Goal: Task Accomplishment & Management: Manage account settings

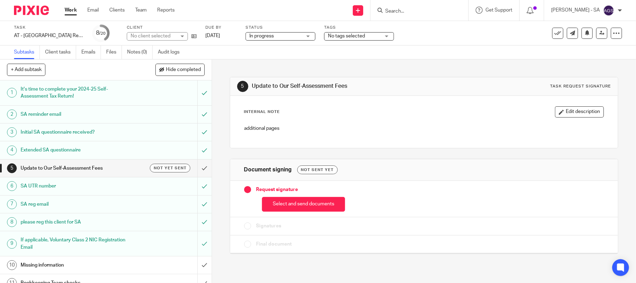
drag, startPoint x: 45, startPoint y: 263, endPoint x: 72, endPoint y: 261, distance: 26.3
click at [45, 264] on h1 "Missing information" at bounding box center [77, 265] width 113 height 10
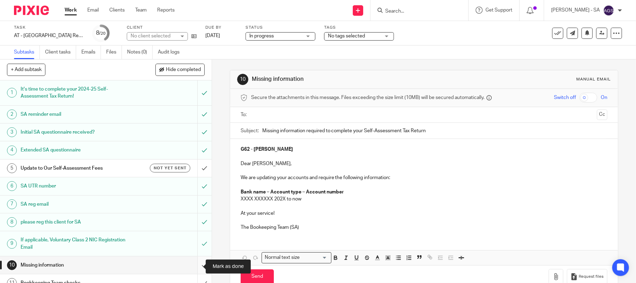
drag, startPoint x: 190, startPoint y: 266, endPoint x: 192, endPoint y: 270, distance: 4.2
click at [192, 270] on input "submit" at bounding box center [106, 264] width 212 height 17
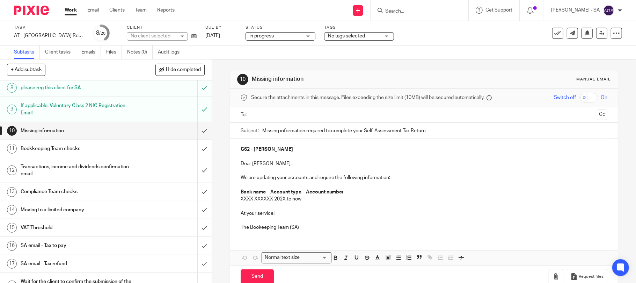
scroll to position [140, 0]
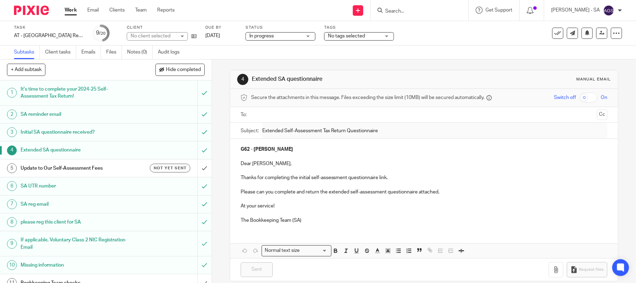
click at [57, 189] on h1 "SA UTR number" at bounding box center [77, 186] width 113 height 10
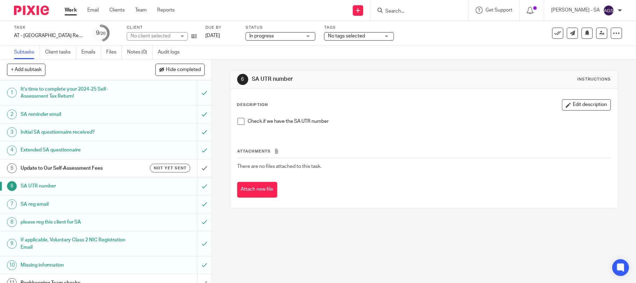
click at [238, 121] on span at bounding box center [241, 121] width 7 height 7
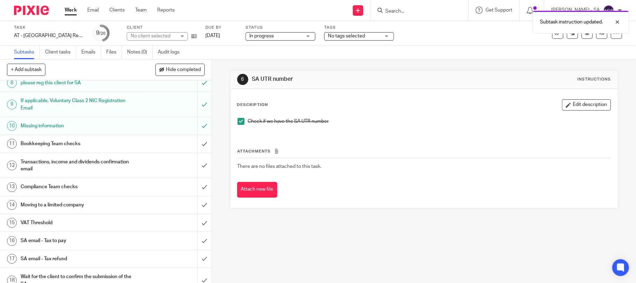
scroll to position [140, 0]
click at [46, 140] on h1 "Bookkeeping Team checks" at bounding box center [77, 143] width 113 height 10
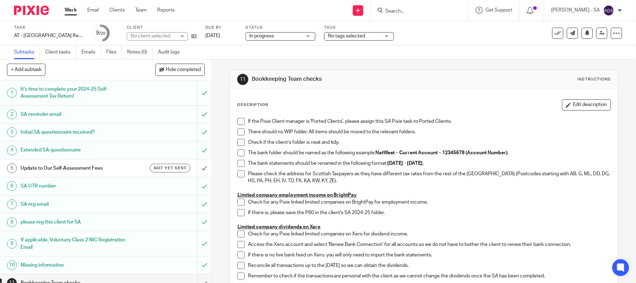
click at [241, 123] on span at bounding box center [241, 121] width 7 height 7
click at [239, 130] on span at bounding box center [241, 131] width 7 height 7
click at [238, 140] on span at bounding box center [241, 142] width 7 height 7
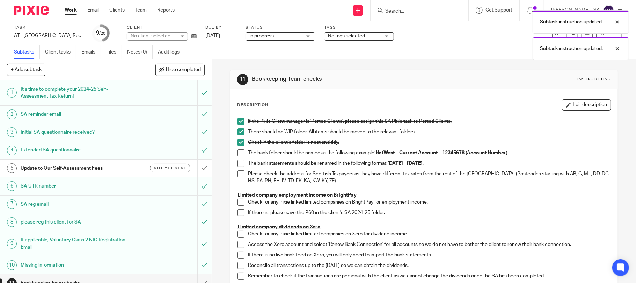
click at [238, 151] on span at bounding box center [241, 152] width 7 height 7
click at [238, 161] on span at bounding box center [241, 163] width 7 height 7
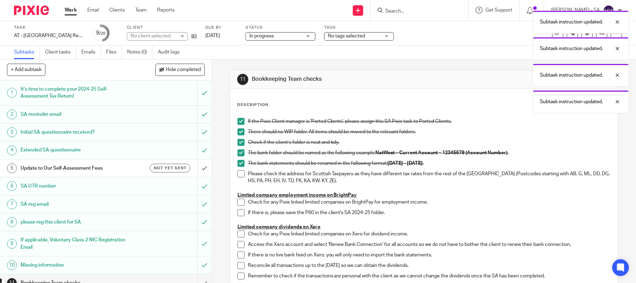
click at [238, 172] on span at bounding box center [241, 173] width 7 height 7
drag, startPoint x: 238, startPoint y: 199, endPoint x: 238, endPoint y: 207, distance: 7.7
click at [238, 200] on span at bounding box center [241, 201] width 7 height 7
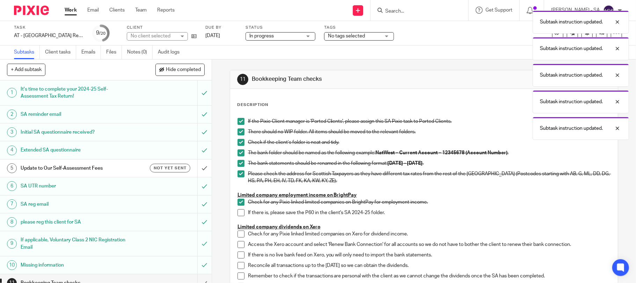
click at [239, 212] on span at bounding box center [241, 212] width 7 height 7
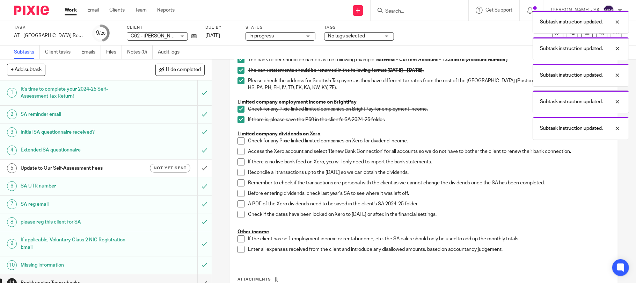
click at [239, 142] on span at bounding box center [241, 140] width 7 height 7
click at [238, 150] on span at bounding box center [241, 151] width 7 height 7
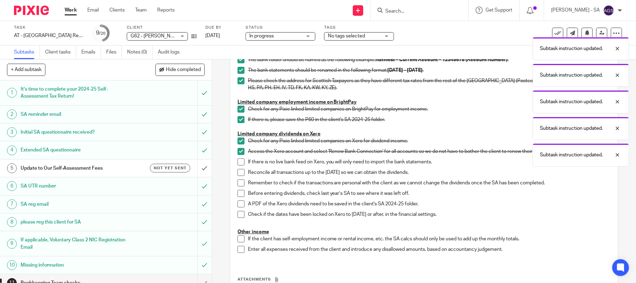
click at [238, 162] on span at bounding box center [241, 161] width 7 height 7
click at [238, 172] on span at bounding box center [241, 172] width 7 height 7
click at [238, 188] on li "Remember to check if the transactions are personal with the client as we cannot…" at bounding box center [424, 184] width 373 height 10
click at [238, 192] on span at bounding box center [241, 193] width 7 height 7
click at [240, 182] on span at bounding box center [241, 182] width 7 height 7
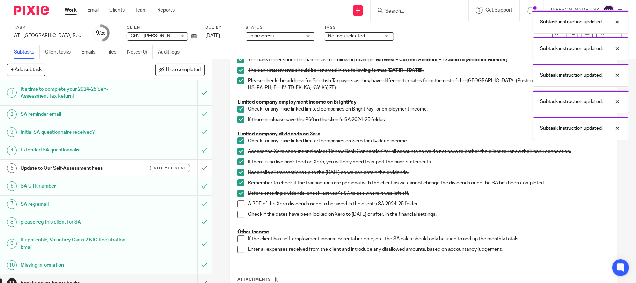
click at [239, 203] on span at bounding box center [241, 203] width 7 height 7
click at [238, 211] on span at bounding box center [241, 214] width 7 height 7
click at [239, 239] on span at bounding box center [241, 238] width 7 height 7
click at [239, 249] on span at bounding box center [241, 249] width 7 height 7
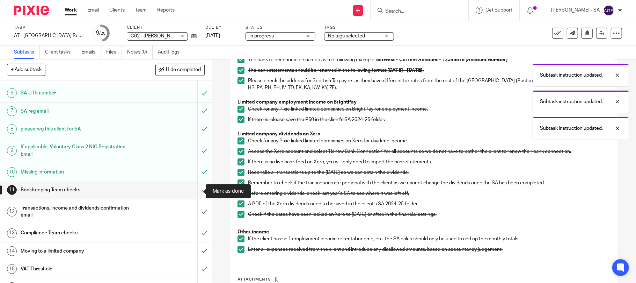
click at [192, 193] on input "submit" at bounding box center [106, 189] width 212 height 17
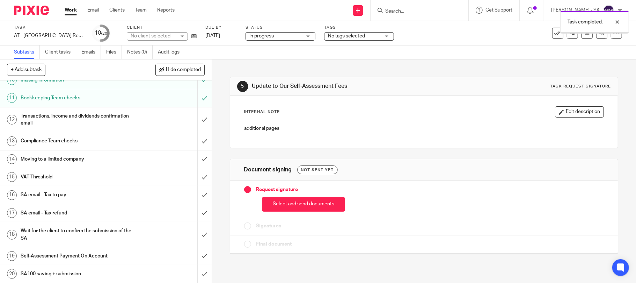
scroll to position [186, 0]
click at [192, 123] on input "submit" at bounding box center [106, 119] width 212 height 25
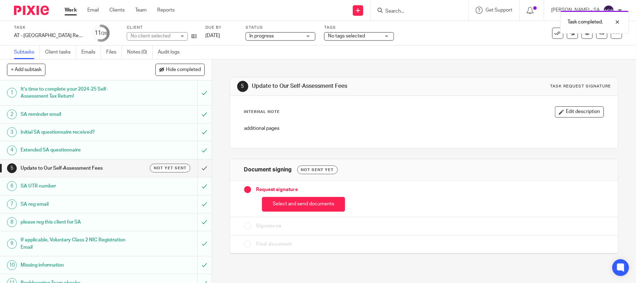
scroll to position [186, 0]
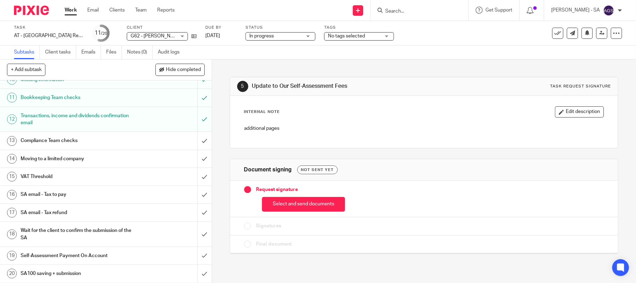
click at [67, 210] on h1 "SA email - Tax refund" at bounding box center [77, 212] width 113 height 10
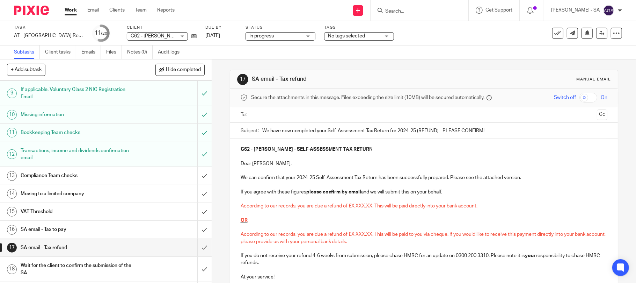
scroll to position [186, 0]
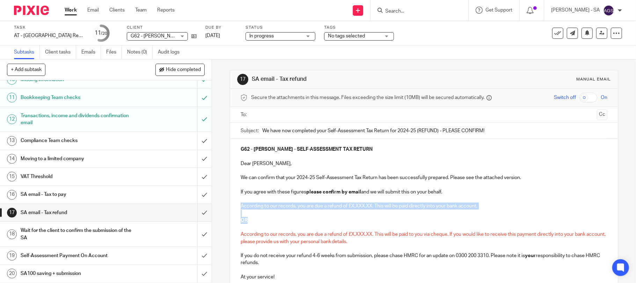
drag, startPoint x: 237, startPoint y: 205, endPoint x: 486, endPoint y: 223, distance: 249.3
click at [486, 223] on div "G62 - SEAN GRAHAM - SELF-ASSESSMENT TAX RETURN Dear Sean, We can confirm that y…" at bounding box center [424, 219] width 388 height 161
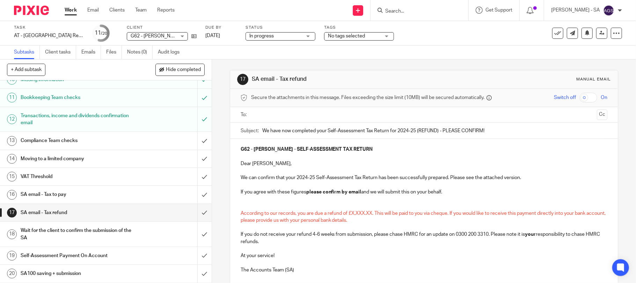
click at [247, 207] on p at bounding box center [424, 205] width 367 height 7
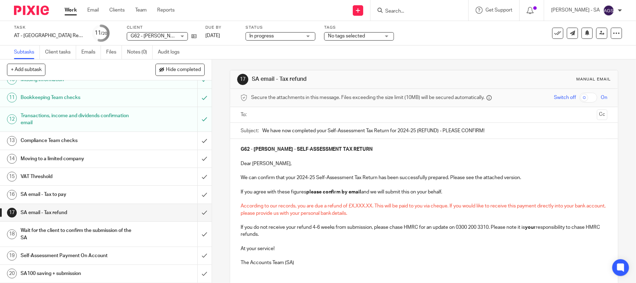
click at [447, 205] on span "According to our records, you are due a refund of £X,XXX.XX. This will be paid …" at bounding box center [424, 209] width 366 height 12
click at [449, 207] on span "According to our records, you are due a refund of £X,XXX.XX. This will be paid …" at bounding box center [415, 209] width 349 height 12
click at [446, 209] on p "According to our records, you are due a refund of £X,XXX.XX. This will be paid …" at bounding box center [424, 209] width 367 height 14
click at [441, 216] on p "According to our records, you are due a refund of £X,XXX.XX. This will be paid …" at bounding box center [424, 209] width 367 height 14
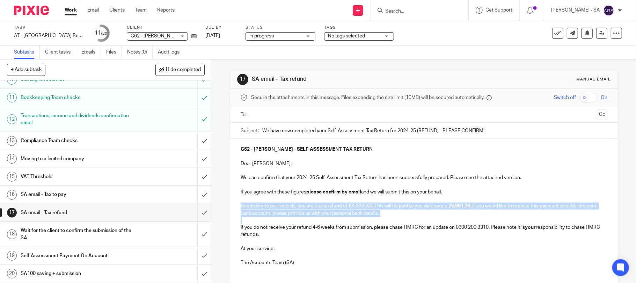
drag, startPoint x: 237, startPoint y: 206, endPoint x: 387, endPoint y: 218, distance: 151.1
click at [387, 218] on div "G62 - SEAN GRAHAM - SELF-ASSESSMENT TAX RETURN Dear Sean, We can confirm that y…" at bounding box center [424, 205] width 388 height 133
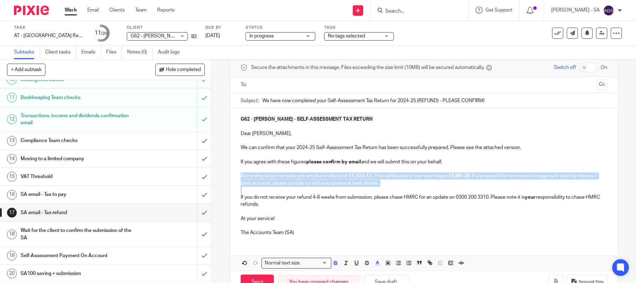
scroll to position [52, 0]
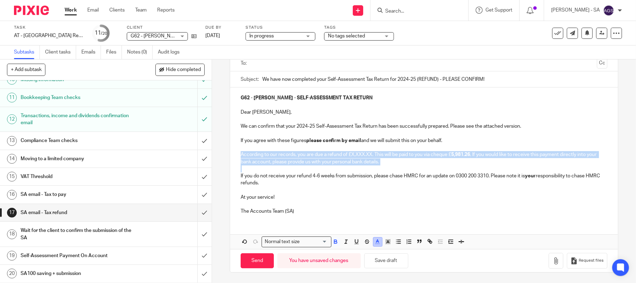
click at [374, 240] on icon "button" at bounding box center [377, 241] width 6 height 6
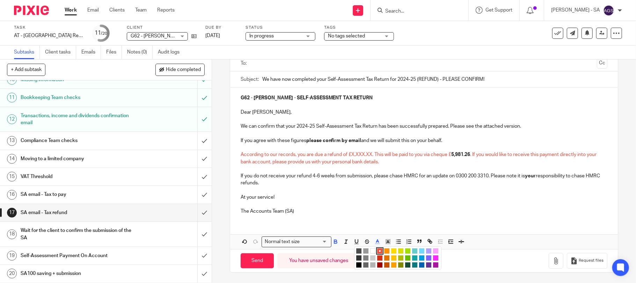
click at [356, 264] on li "color:#000000" at bounding box center [358, 264] width 5 height 5
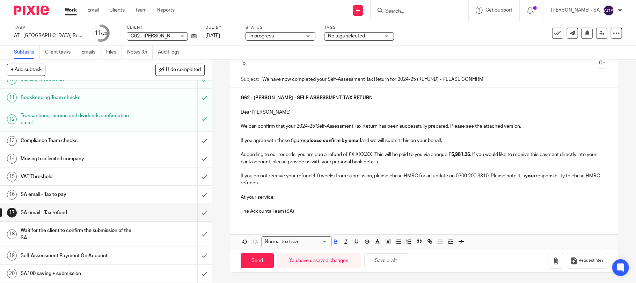
click at [365, 215] on div "G62 - SEAN GRAHAM - SELF-ASSESSMENT TAX RETURN Dear Sean, We can confirm that y…" at bounding box center [424, 153] width 388 height 133
click at [449, 156] on p "According to our records, you are due a refund of £X,XXX.XX. This will be paid …" at bounding box center [424, 158] width 367 height 14
click at [449, 195] on p "At your service!" at bounding box center [424, 197] width 367 height 7
click at [374, 257] on button "Save draft" at bounding box center [386, 260] width 44 height 15
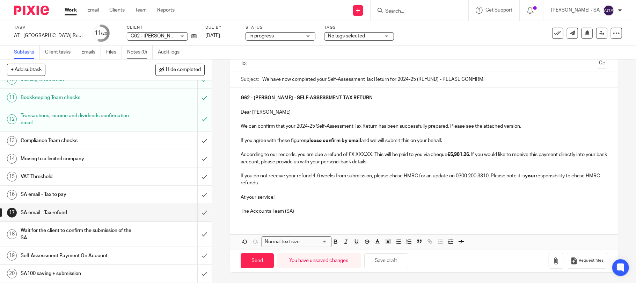
click at [140, 51] on link "Notes (0)" at bounding box center [139, 52] width 25 height 14
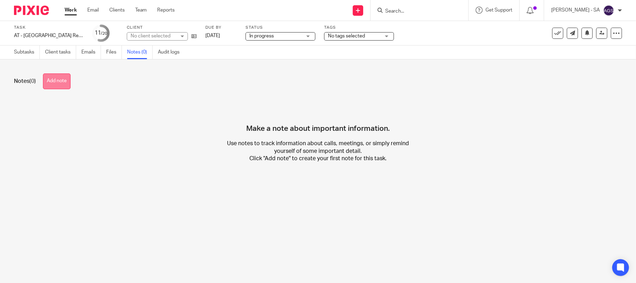
click at [46, 86] on button "Add note" at bounding box center [57, 81] width 28 height 16
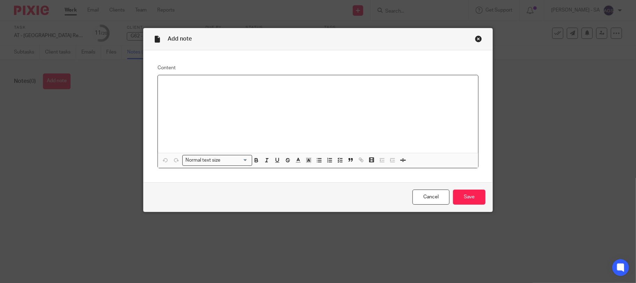
click at [186, 84] on p at bounding box center [317, 84] width 309 height 7
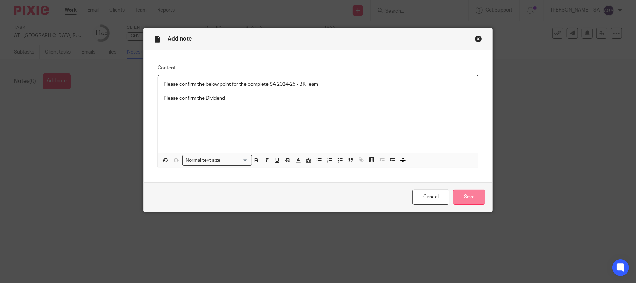
click at [471, 199] on input "Save" at bounding box center [469, 196] width 32 height 15
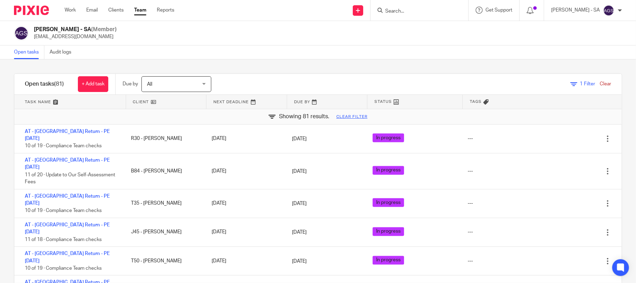
scroll to position [1071, 0]
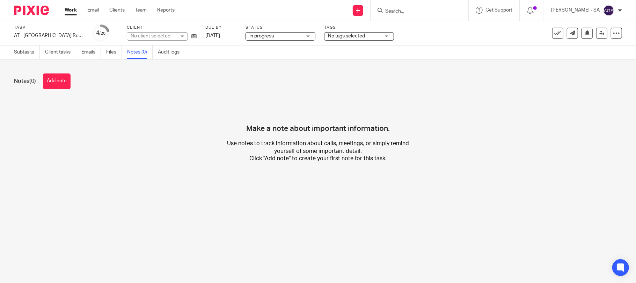
click at [87, 53] on link "Emails" at bounding box center [91, 52] width 20 height 14
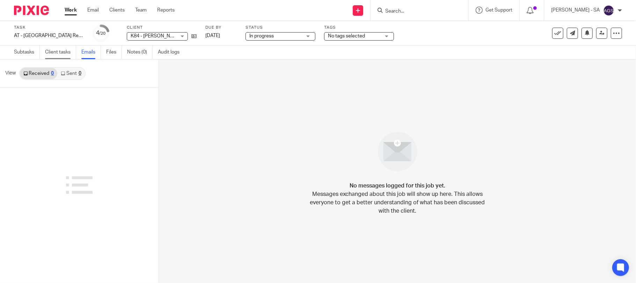
drag, startPoint x: 71, startPoint y: 46, endPoint x: 71, endPoint y: 54, distance: 7.7
click at [71, 52] on div "Task AT - SA Return - PE 05-04-2025 Save AT - SA Return - PE 05-04-2025 4 /20 C…" at bounding box center [318, 40] width 636 height 38
click at [32, 54] on link "Subtasks" at bounding box center [27, 52] width 26 height 14
click at [232, 118] on div "No messages logged for this job yet. Messages exchanged about this job will sho…" at bounding box center [397, 170] width 477 height 223
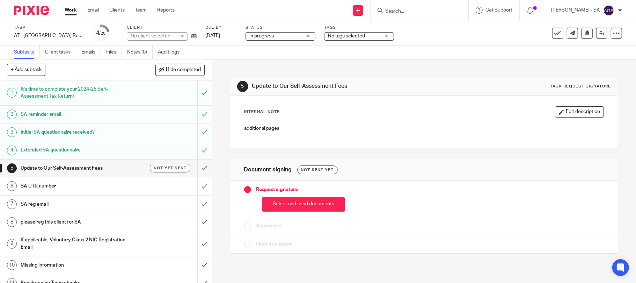
click at [53, 185] on h1 "SA UTR number" at bounding box center [77, 186] width 113 height 10
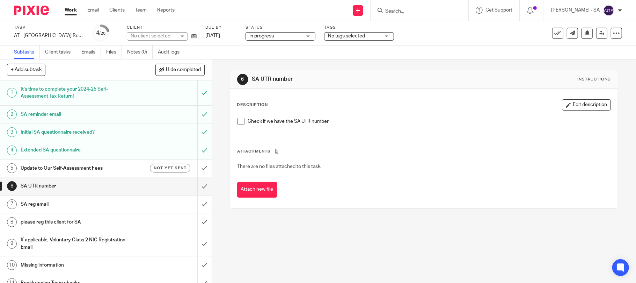
click at [238, 121] on span at bounding box center [241, 121] width 7 height 7
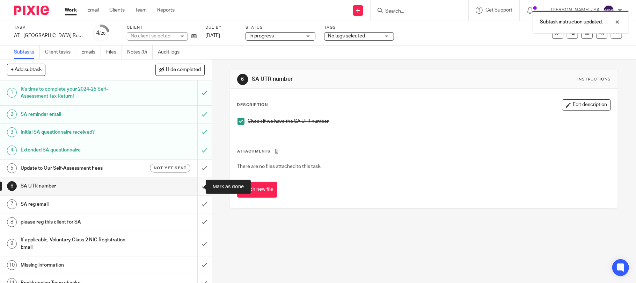
click at [195, 185] on input "submit" at bounding box center [106, 185] width 212 height 17
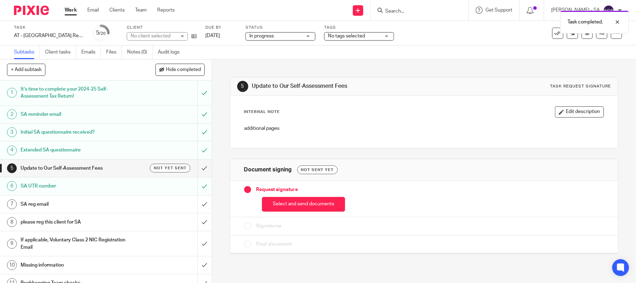
click at [82, 204] on h1 "SA reg email" at bounding box center [77, 204] width 113 height 10
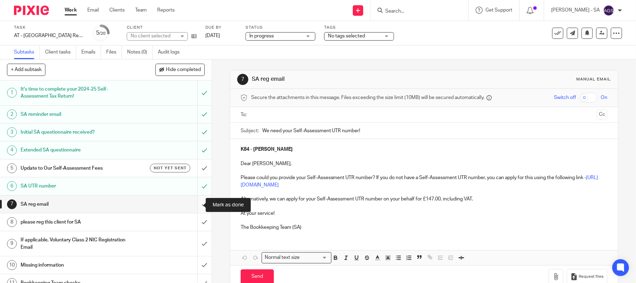
click at [194, 201] on input "submit" at bounding box center [106, 203] width 212 height 17
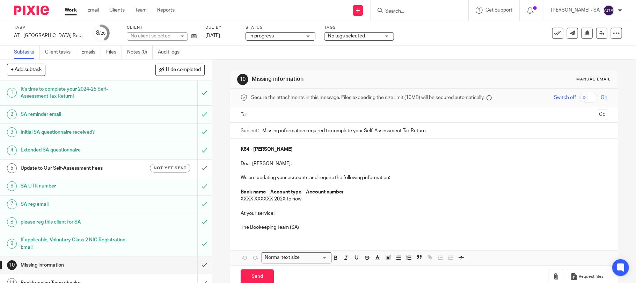
scroll to position [93, 0]
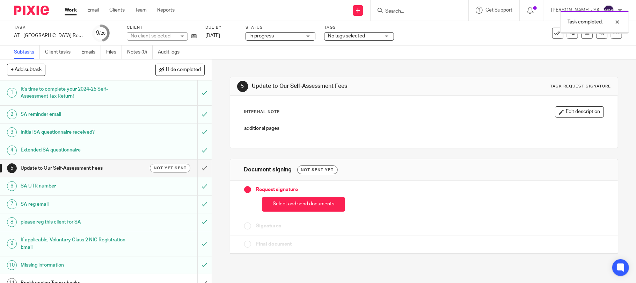
scroll to position [46, 0]
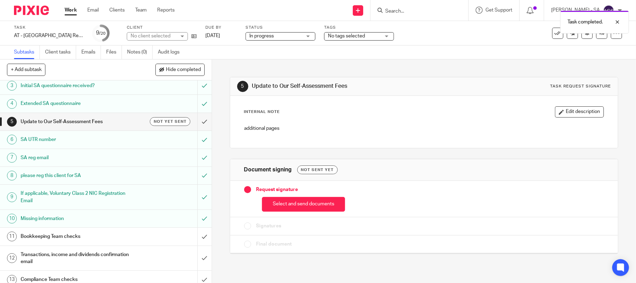
click at [126, 236] on h1 "Bookkeeping Team checks" at bounding box center [77, 236] width 113 height 10
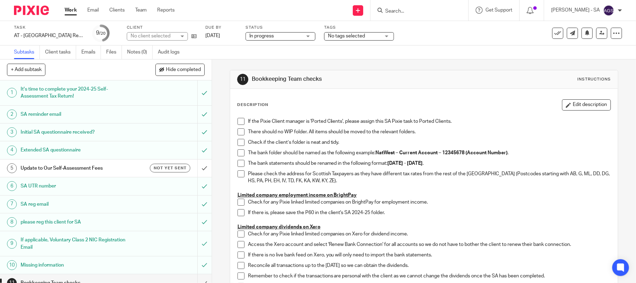
click at [238, 121] on span at bounding box center [241, 121] width 7 height 7
click at [234, 135] on div "If the Pixie Client manager is 'Ported Clients', please assign this SA Pixie ta…" at bounding box center [424, 234] width 380 height 240
click at [240, 132] on span at bounding box center [241, 131] width 7 height 7
click at [238, 143] on span at bounding box center [241, 142] width 7 height 7
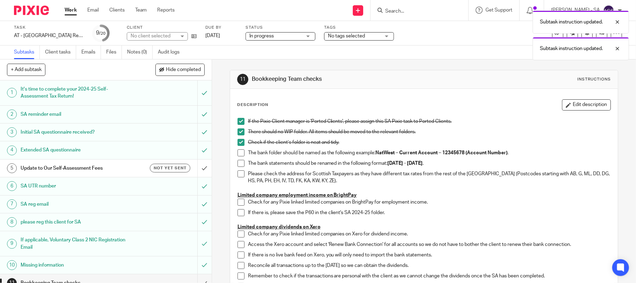
click at [238, 152] on span at bounding box center [241, 152] width 7 height 7
click at [238, 163] on span at bounding box center [241, 163] width 7 height 7
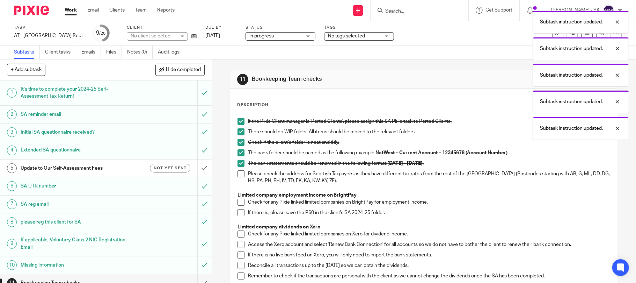
click at [238, 175] on span at bounding box center [241, 173] width 7 height 7
click at [238, 203] on span at bounding box center [241, 201] width 7 height 7
click at [238, 213] on span at bounding box center [241, 212] width 7 height 7
drag, startPoint x: 237, startPoint y: 214, endPoint x: 240, endPoint y: 223, distance: 8.8
click at [238, 215] on span at bounding box center [241, 212] width 7 height 7
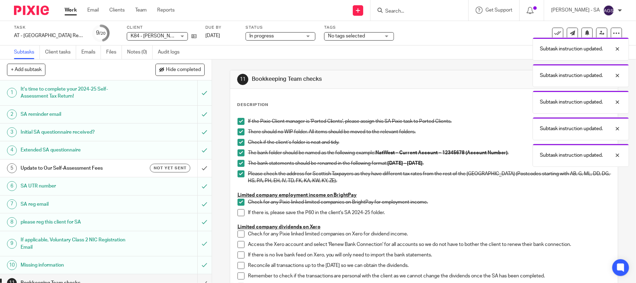
click at [238, 212] on span at bounding box center [241, 212] width 7 height 7
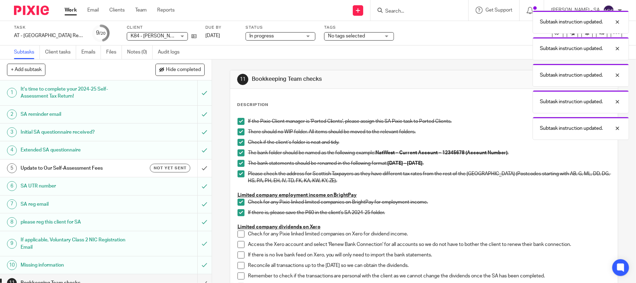
click at [238, 234] on span at bounding box center [241, 233] width 7 height 7
click at [238, 239] on li "Check for any Pixie linked limited companies on Xero for dividend income." at bounding box center [424, 235] width 373 height 10
click at [238, 243] on span at bounding box center [241, 244] width 7 height 7
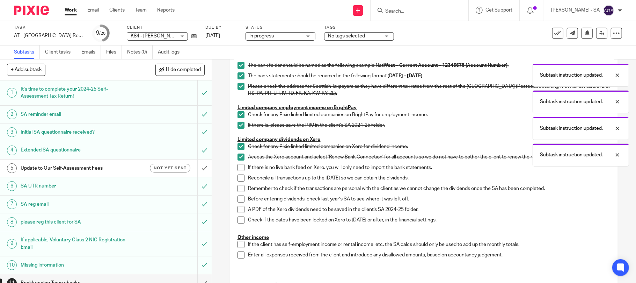
scroll to position [93, 0]
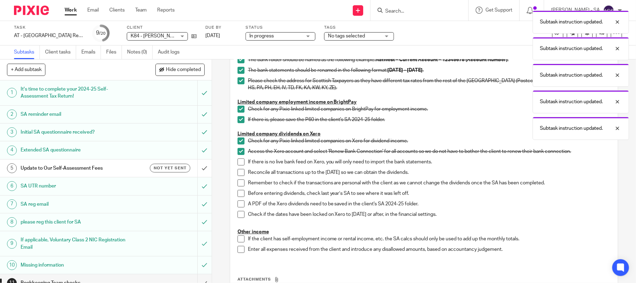
click at [238, 161] on span at bounding box center [241, 161] width 7 height 7
click at [238, 174] on span at bounding box center [241, 172] width 7 height 7
click at [239, 185] on span at bounding box center [241, 182] width 7 height 7
click at [239, 194] on span at bounding box center [241, 193] width 7 height 7
click at [239, 204] on span at bounding box center [241, 203] width 7 height 7
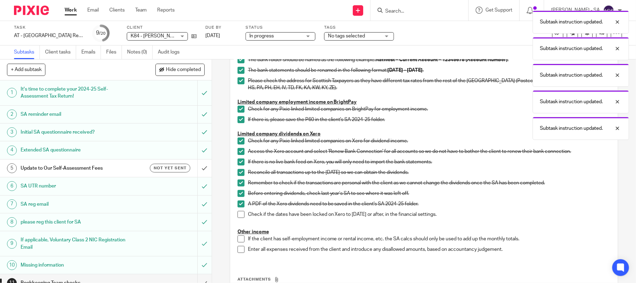
click at [240, 216] on span at bounding box center [241, 214] width 7 height 7
click at [240, 238] on span at bounding box center [241, 238] width 7 height 7
click at [239, 246] on span at bounding box center [241, 249] width 7 height 7
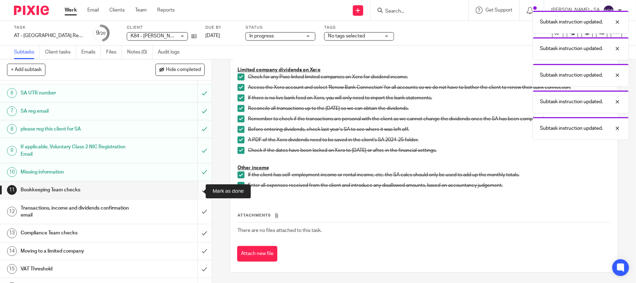
click at [199, 190] on input "submit" at bounding box center [106, 189] width 212 height 17
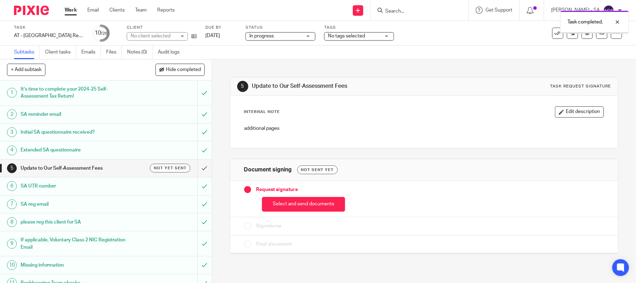
scroll to position [93, 0]
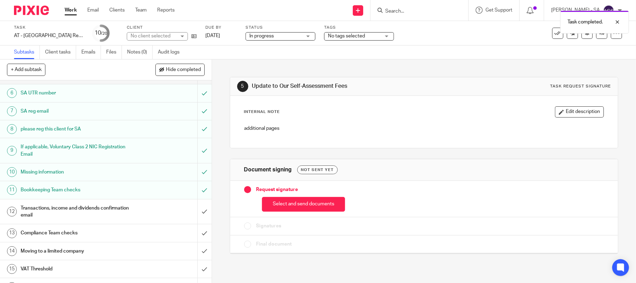
click at [126, 207] on h1 "Transactions, income and dividends confirmation email" at bounding box center [77, 212] width 113 height 18
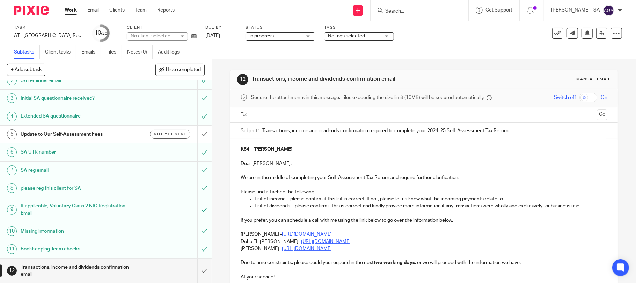
scroll to position [93, 0]
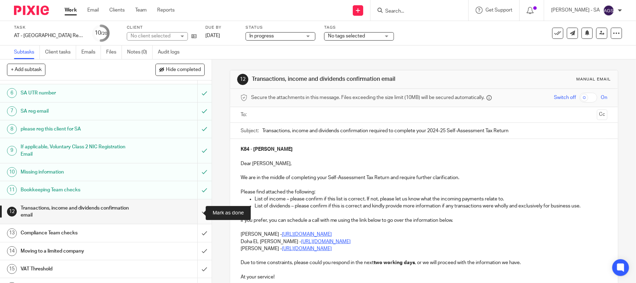
click at [189, 213] on input "submit" at bounding box center [106, 211] width 212 height 25
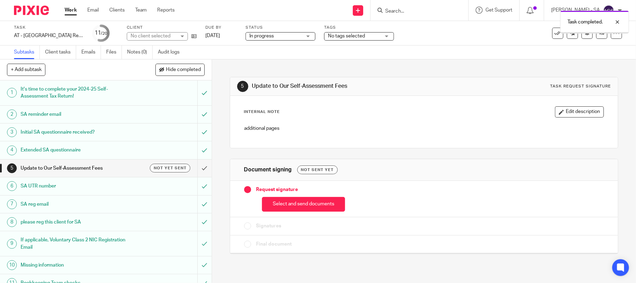
scroll to position [187, 0]
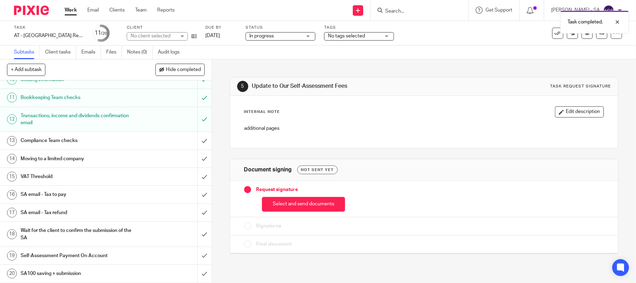
click at [68, 196] on h1 "SA email - Tax to pay" at bounding box center [77, 194] width 113 height 10
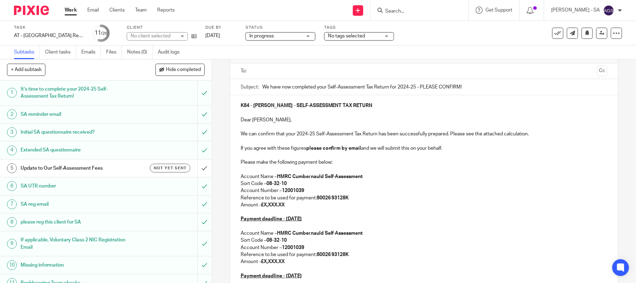
scroll to position [46, 0]
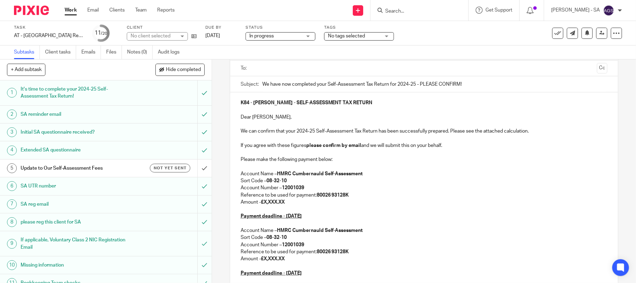
click at [284, 204] on strong "£X,XXX.XX" at bounding box center [273, 201] width 24 height 5
click at [263, 203] on p "Amount - £" at bounding box center [424, 201] width 367 height 7
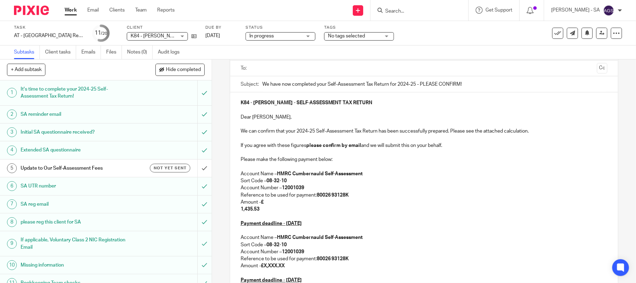
click at [241, 212] on p "Amount - £ 1,435.53" at bounding box center [424, 205] width 367 height 14
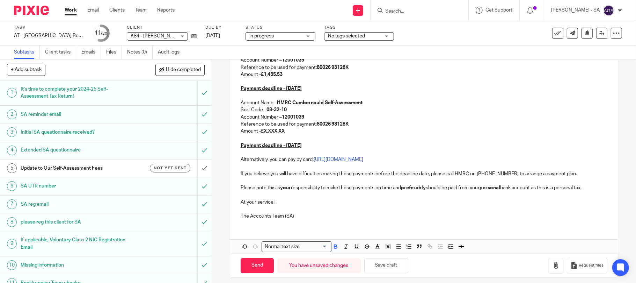
scroll to position [180, 0]
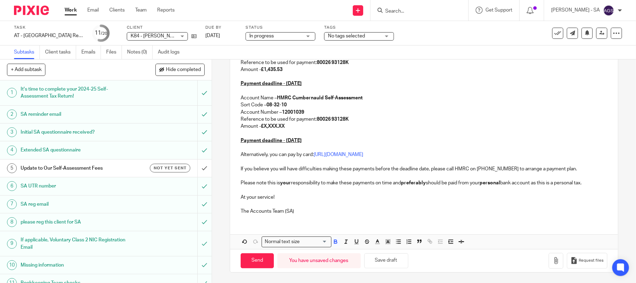
click at [285, 130] on p at bounding box center [424, 133] width 367 height 7
click at [286, 126] on p "Amount - £X,XXX.XX" at bounding box center [424, 126] width 367 height 7
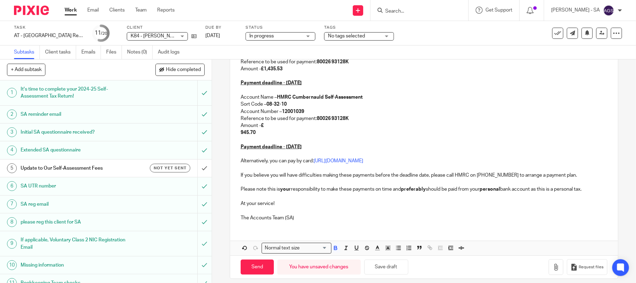
click at [235, 135] on div "K84 - SEAN KARDAR - SELF-ASSESSMENT TAX RETURN Dear Sean, We can confirm that y…" at bounding box center [424, 92] width 388 height 267
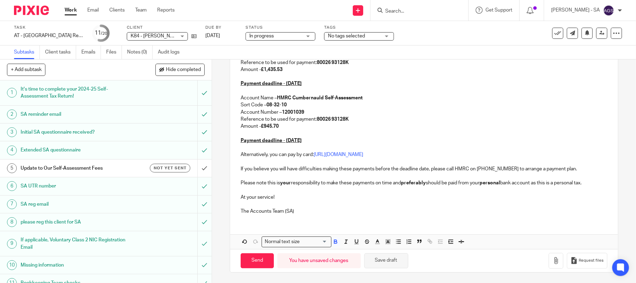
click at [380, 260] on button "Save draft" at bounding box center [386, 260] width 44 height 15
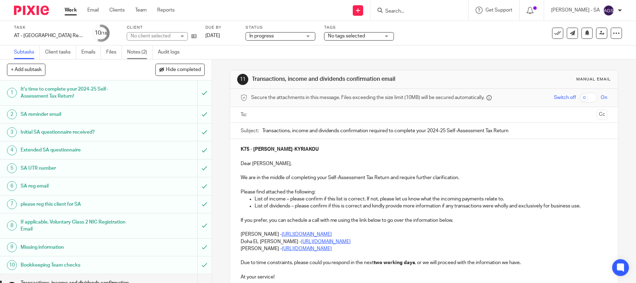
click at [132, 52] on link "Notes (2)" at bounding box center [139, 52] width 25 height 14
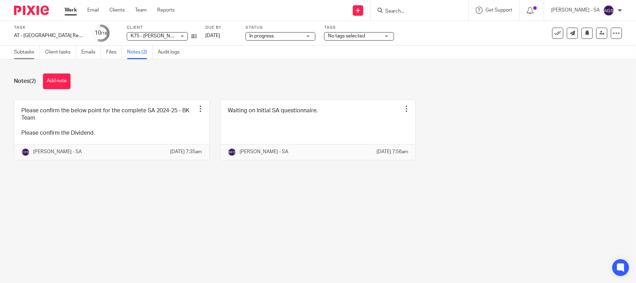
click at [15, 53] on link "Subtasks" at bounding box center [27, 52] width 26 height 14
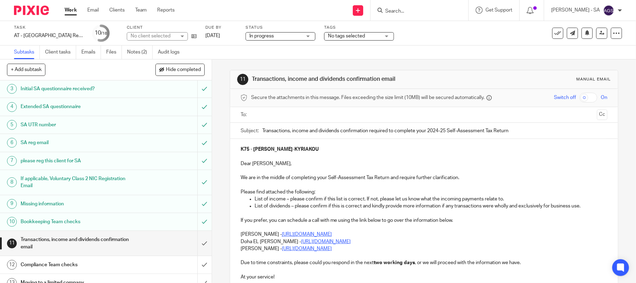
scroll to position [151, 0]
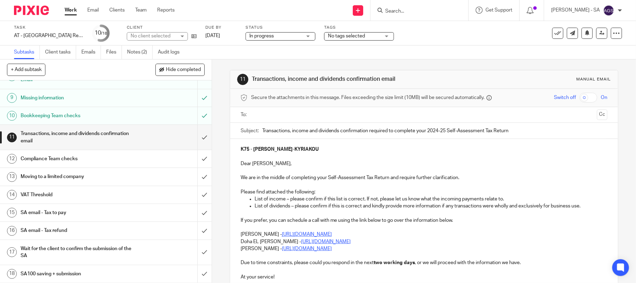
click at [28, 116] on h1 "Bookkeeping Team checks" at bounding box center [77, 115] width 113 height 10
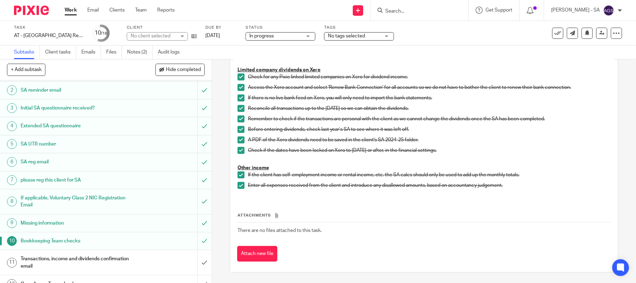
scroll to position [46, 0]
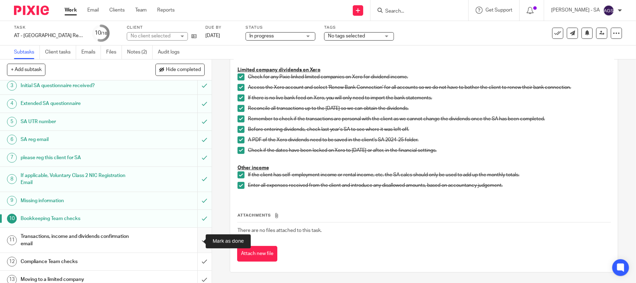
click at [195, 242] on input "submit" at bounding box center [106, 239] width 212 height 25
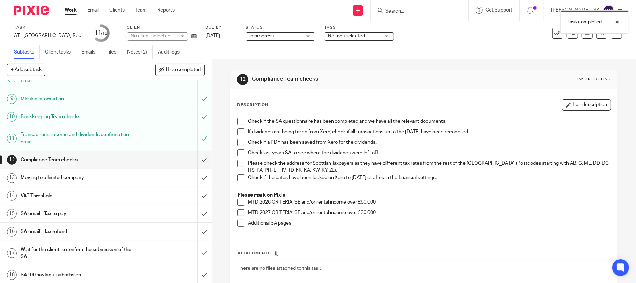
scroll to position [151, 0]
click at [59, 227] on h1 "SA email - Tax refund" at bounding box center [77, 230] width 113 height 10
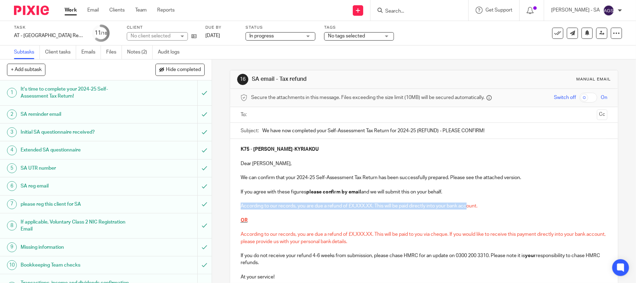
drag, startPoint x: 237, startPoint y: 207, endPoint x: 491, endPoint y: 207, distance: 253.9
click at [467, 207] on div "K75 - ATHINA ZAKYNTHINAKI-KYRIAKOU Dear Athina, We can confirm that your 2024-2…" at bounding box center [424, 219] width 388 height 161
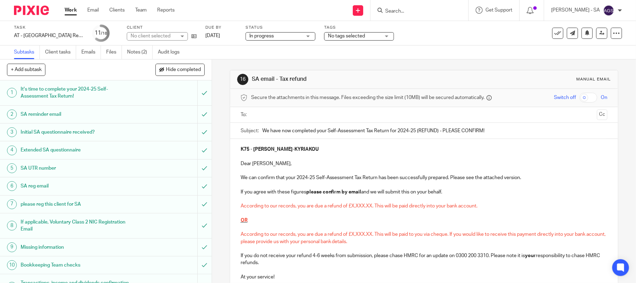
click at [520, 211] on p at bounding box center [424, 213] width 367 height 7
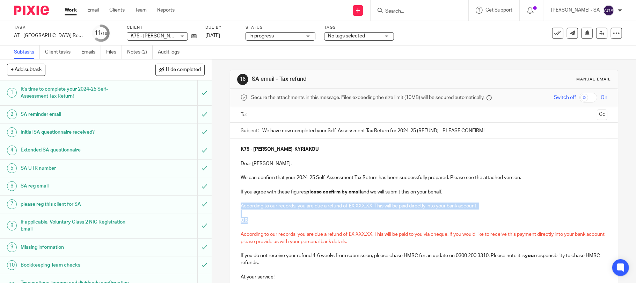
drag, startPoint x: 239, startPoint y: 207, endPoint x: 284, endPoint y: 219, distance: 46.5
click at [284, 219] on div "K75 - ATHINA ZAKYNTHINAKI-KYRIAKOU Dear Athina, We can confirm that your 2024-2…" at bounding box center [424, 219] width 388 height 161
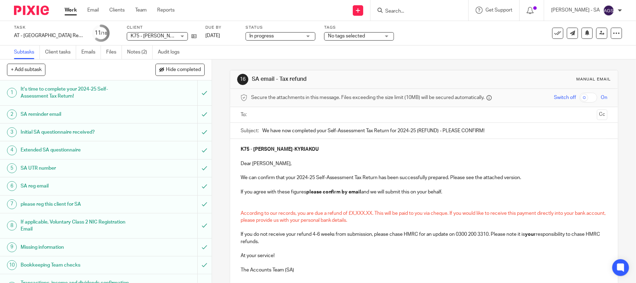
click at [242, 205] on p at bounding box center [424, 205] width 367 height 7
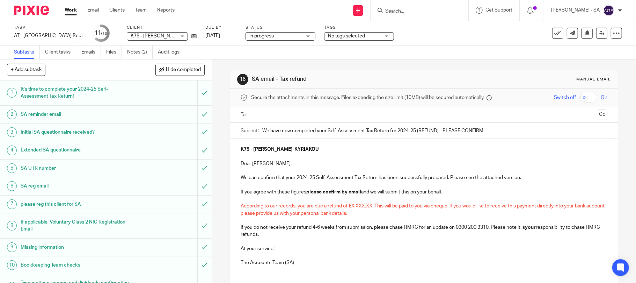
click at [446, 207] on span "According to our records, you are due a refund of £X,XXX.XX. This will be paid …" at bounding box center [424, 209] width 366 height 12
drag, startPoint x: 344, startPoint y: 207, endPoint x: 349, endPoint y: 207, distance: 4.2
click at [349, 207] on span "According to our records, you are due a refund of £X,XXX.XX. This will be paid …" at bounding box center [424, 209] width 366 height 12
copy span "£"
click at [446, 207] on span "According to our records, you are due a refund of £X,XXX.XX. This will be paid …" at bounding box center [424, 209] width 366 height 12
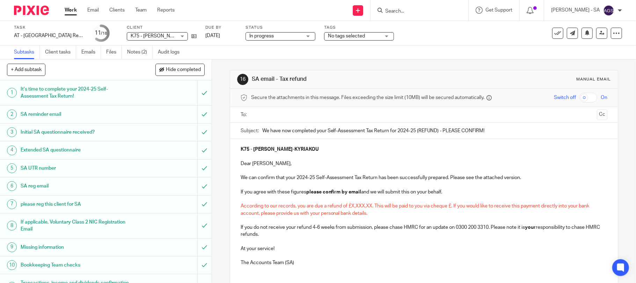
click at [450, 208] on span "According to our records, you are due a refund of £X,XXX.XX. This will be paid …" at bounding box center [416, 209] width 350 height 12
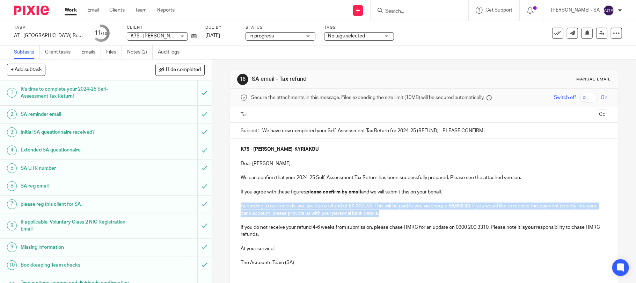
drag, startPoint x: 239, startPoint y: 207, endPoint x: 392, endPoint y: 217, distance: 152.9
click at [392, 217] on p "According to our records, you are due a refund of £X,XXX.XX. This will be paid …" at bounding box center [424, 209] width 367 height 14
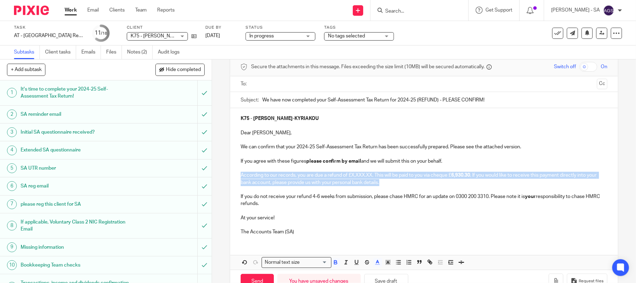
scroll to position [46, 0]
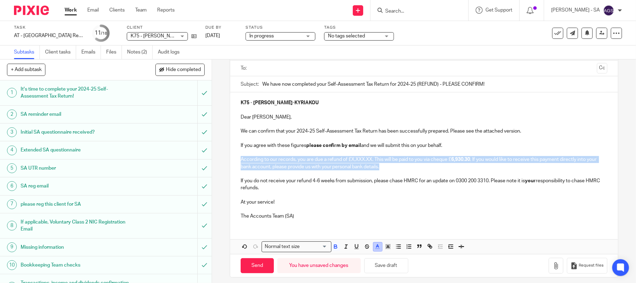
click at [376, 246] on polyline "button" at bounding box center [377, 245] width 2 height 3
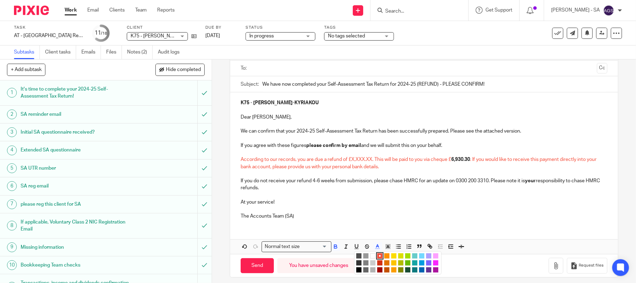
click at [357, 271] on li "color:#000000" at bounding box center [358, 269] width 5 height 5
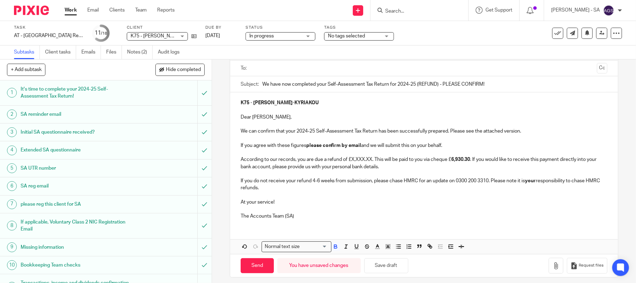
click at [367, 234] on div "K75 - ATHINA ZAKYNTHINAKI-KYRIAKOU Dear Athina, We can confirm that your 2024-2…" at bounding box center [424, 172] width 388 height 161
click at [450, 162] on p "According to our records, you are due a refund of £X,XXX.XX. This will be paid …" at bounding box center [424, 163] width 367 height 14
click at [443, 204] on p "At your service!" at bounding box center [424, 201] width 367 height 7
click at [380, 265] on button "Save draft" at bounding box center [386, 265] width 44 height 15
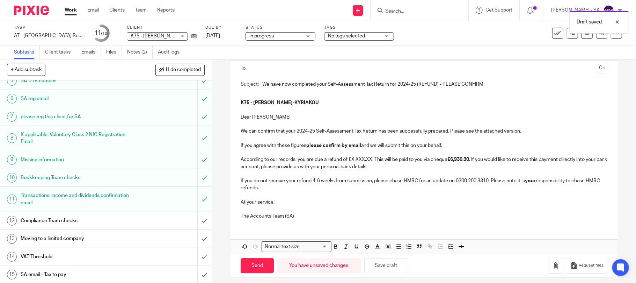
scroll to position [0, 0]
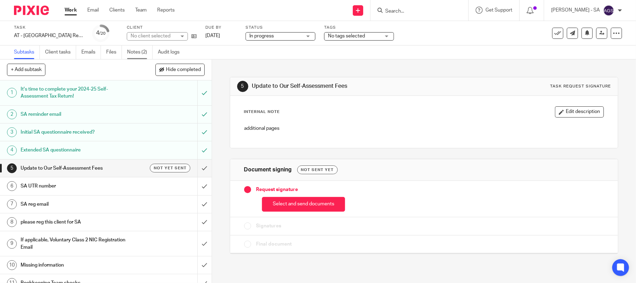
click at [137, 49] on link "Notes (2)" at bounding box center [139, 52] width 25 height 14
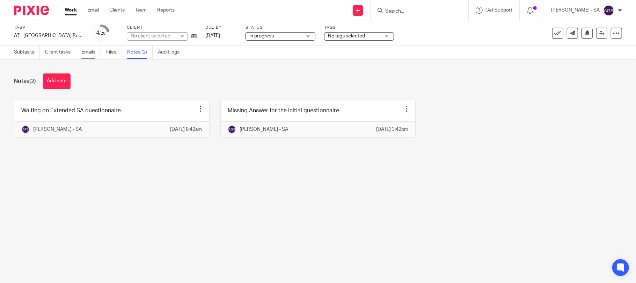
click at [91, 50] on link "Emails" at bounding box center [91, 52] width 20 height 14
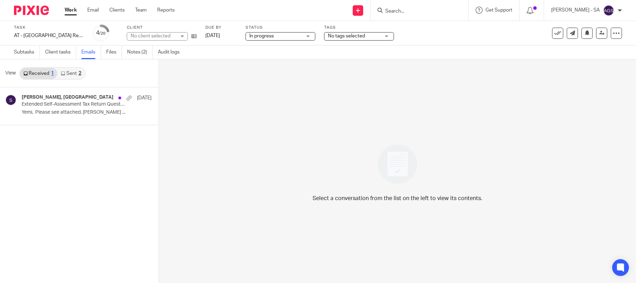
click at [78, 76] on link "Sent 2" at bounding box center [70, 73] width 27 height 11
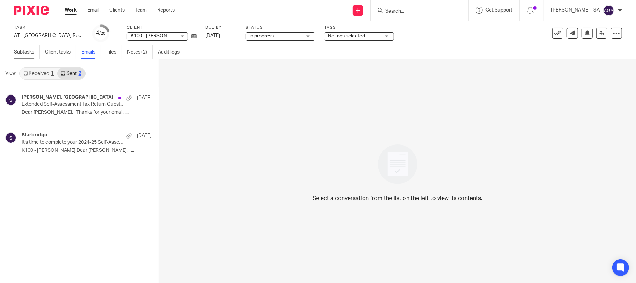
click at [22, 53] on link "Subtasks" at bounding box center [27, 52] width 26 height 14
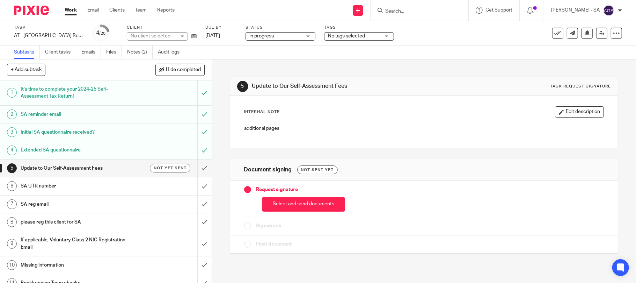
click at [168, 185] on div "SA UTR number" at bounding box center [106, 186] width 170 height 10
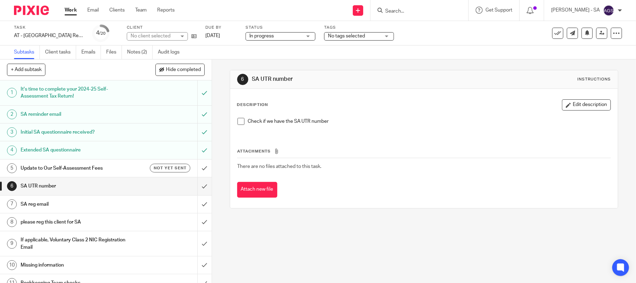
click at [238, 119] on span at bounding box center [241, 121] width 7 height 7
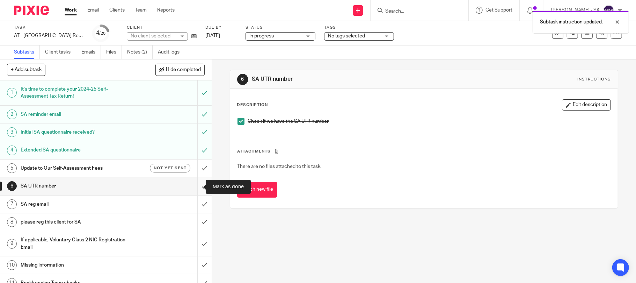
click at [192, 188] on input "submit" at bounding box center [106, 185] width 212 height 17
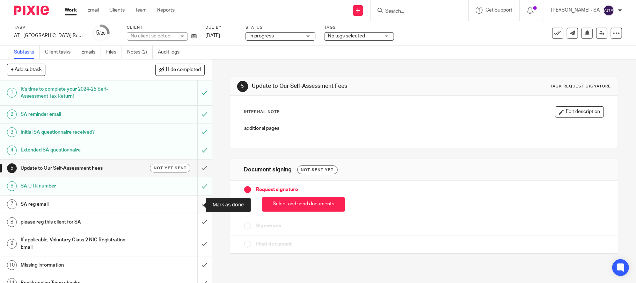
click at [194, 205] on input "submit" at bounding box center [106, 203] width 212 height 17
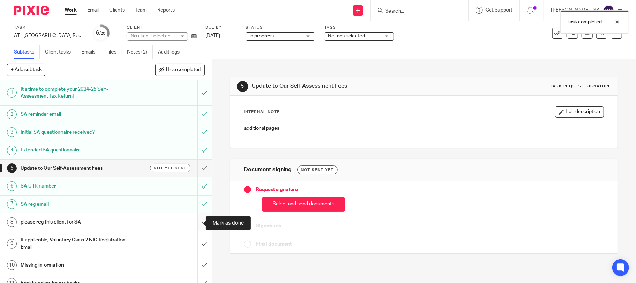
click at [193, 224] on input "submit" at bounding box center [106, 221] width 212 height 17
click at [191, 243] on input "submit" at bounding box center [106, 243] width 212 height 25
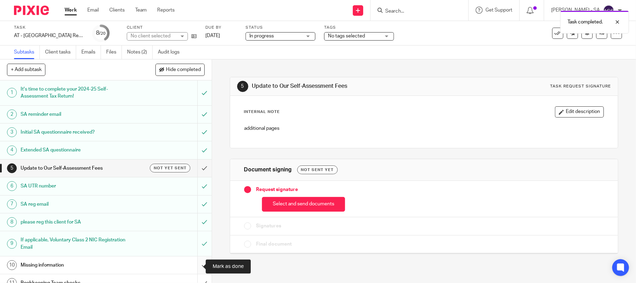
click at [198, 267] on input "submit" at bounding box center [106, 264] width 212 height 17
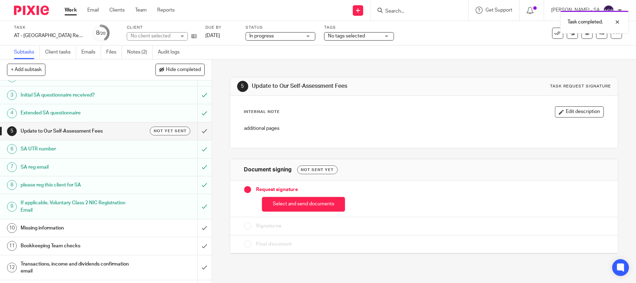
scroll to position [46, 0]
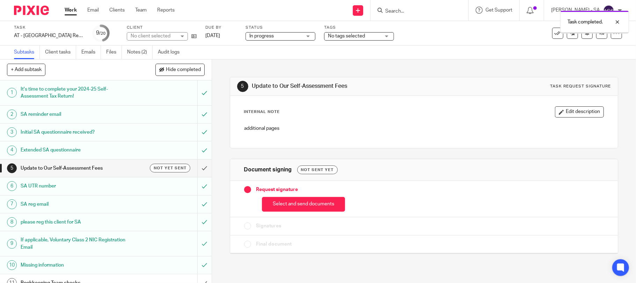
scroll to position [93, 0]
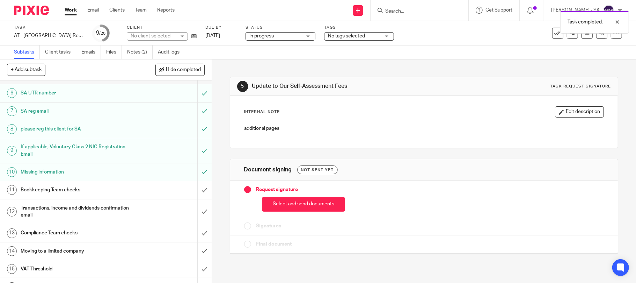
click at [80, 189] on h1 "Bookkeeping Team checks" at bounding box center [77, 189] width 113 height 10
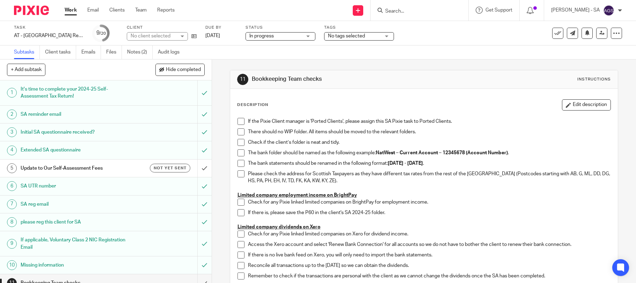
click at [238, 119] on span at bounding box center [241, 121] width 7 height 7
click at [238, 131] on span at bounding box center [241, 131] width 7 height 7
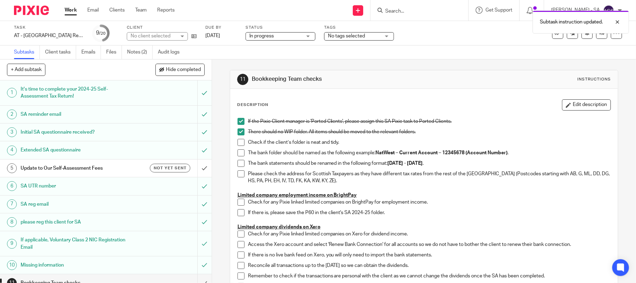
click at [238, 144] on span at bounding box center [241, 142] width 7 height 7
click at [238, 156] on li "The bank folder should be named as the following example: NatWest – Current Acc…" at bounding box center [424, 154] width 373 height 10
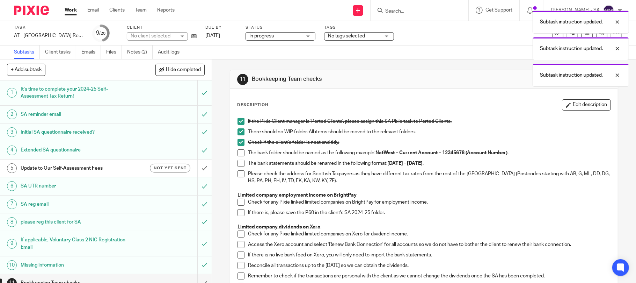
click at [238, 154] on span at bounding box center [241, 152] width 7 height 7
click at [238, 162] on span at bounding box center [241, 163] width 7 height 7
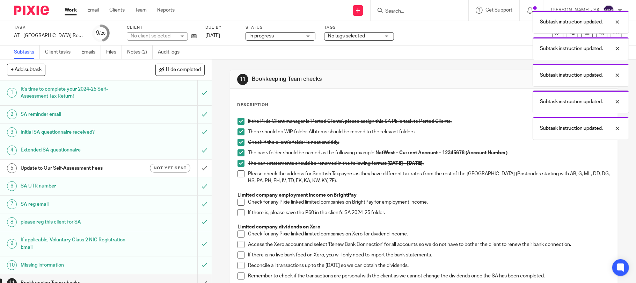
click at [239, 170] on span at bounding box center [241, 173] width 7 height 7
click at [238, 211] on span at bounding box center [241, 212] width 7 height 7
click at [239, 204] on span at bounding box center [241, 201] width 7 height 7
click at [238, 235] on span at bounding box center [241, 233] width 7 height 7
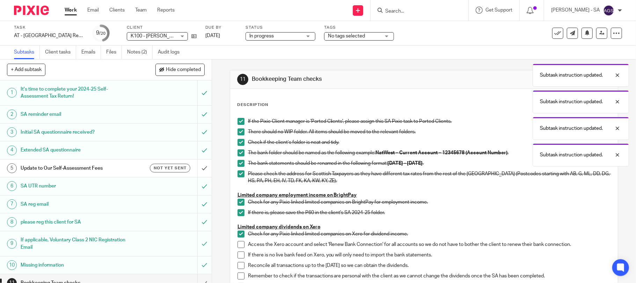
scroll to position [46, 0]
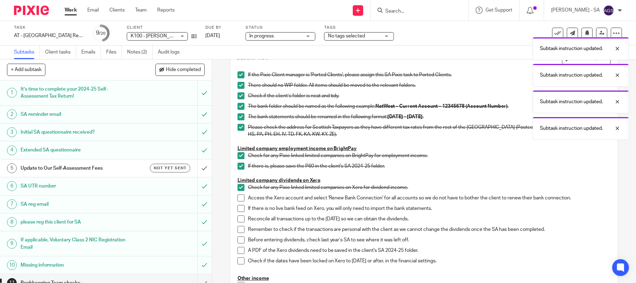
click at [238, 198] on span at bounding box center [241, 197] width 7 height 7
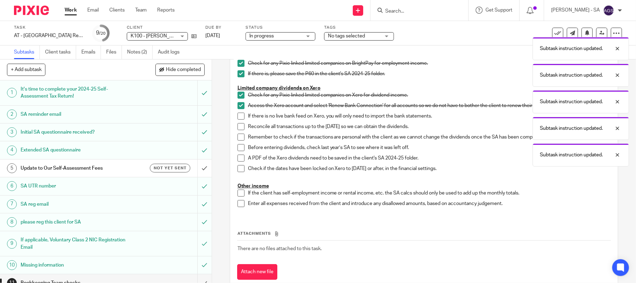
scroll to position [140, 0]
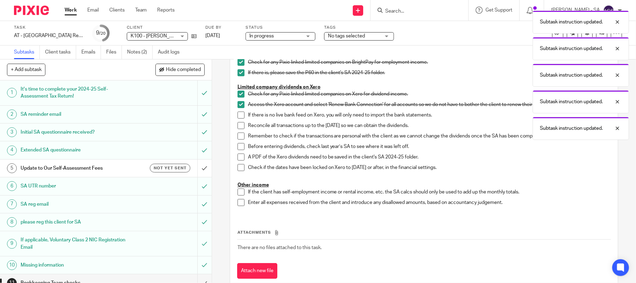
click at [238, 118] on span at bounding box center [241, 114] width 7 height 7
click at [238, 125] on span at bounding box center [241, 125] width 7 height 7
click at [238, 132] on span at bounding box center [241, 135] width 7 height 7
click at [238, 147] on span at bounding box center [241, 146] width 7 height 7
click at [238, 158] on span at bounding box center [241, 156] width 7 height 7
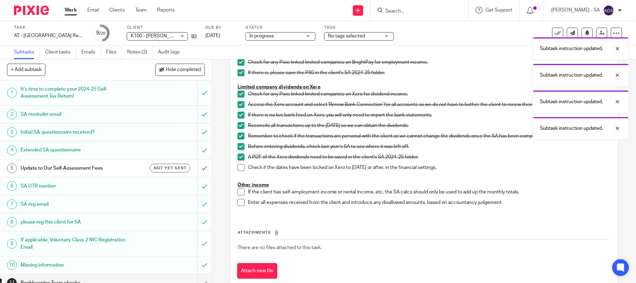
click at [238, 165] on span at bounding box center [241, 167] width 7 height 7
click at [238, 191] on span at bounding box center [241, 191] width 7 height 7
click at [238, 201] on span at bounding box center [241, 202] width 7 height 7
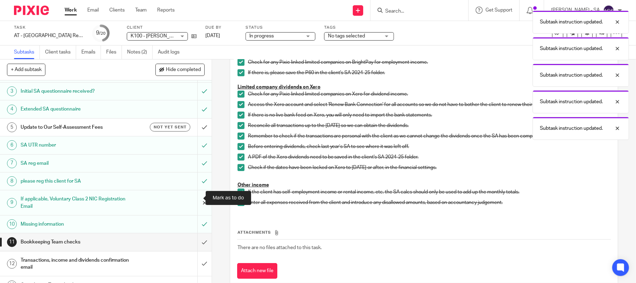
scroll to position [46, 0]
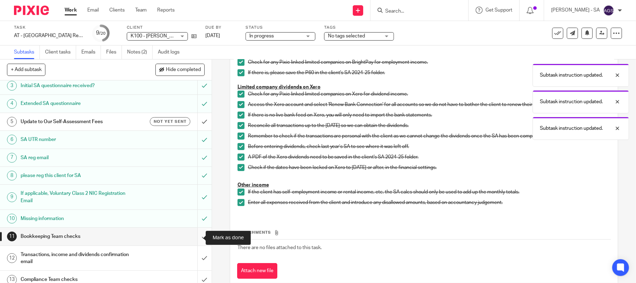
click at [189, 232] on input "submit" at bounding box center [106, 235] width 212 height 17
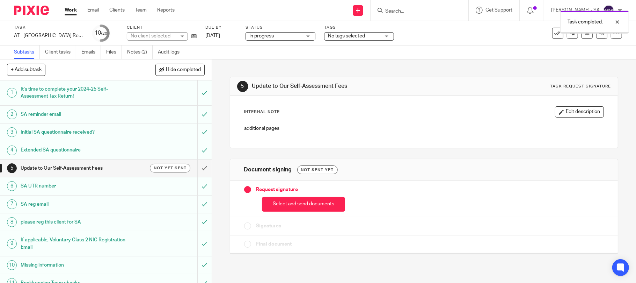
scroll to position [140, 0]
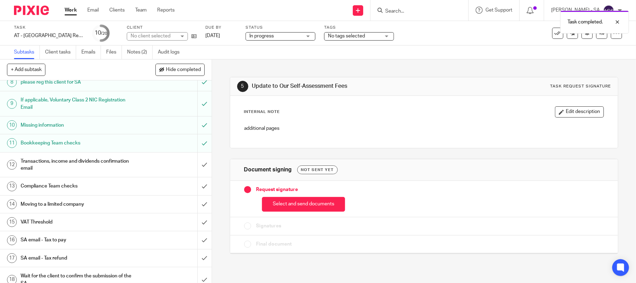
click at [48, 168] on h1 "Transactions, income and dividends confirmation email" at bounding box center [77, 165] width 113 height 18
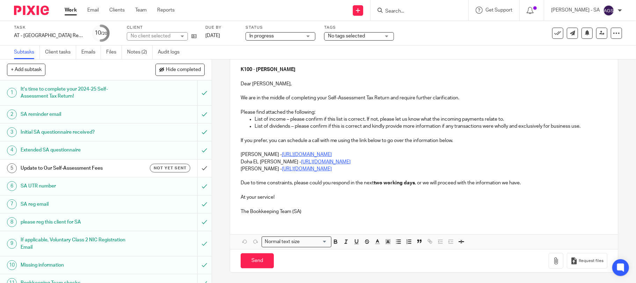
scroll to position [187, 0]
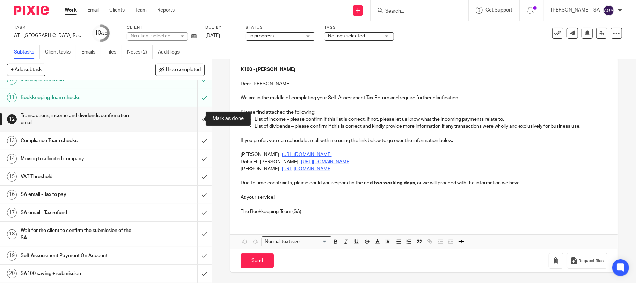
click at [192, 112] on input "submit" at bounding box center [106, 119] width 212 height 25
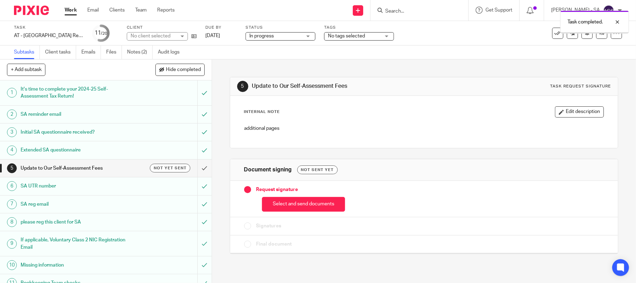
scroll to position [186, 0]
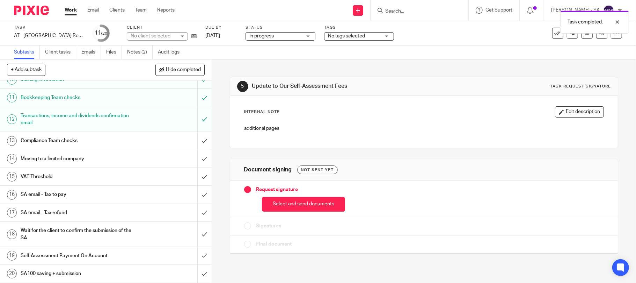
click at [75, 197] on h1 "SA email - Tax to pay" at bounding box center [77, 194] width 113 height 10
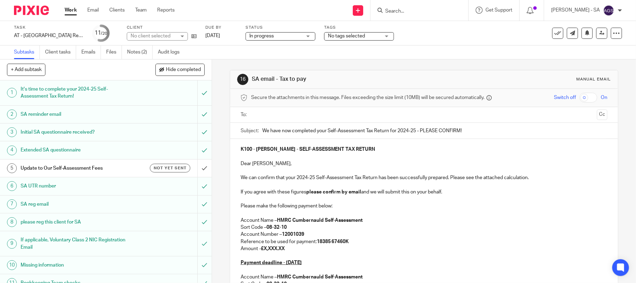
click at [294, 248] on p "Amount - £X,XXX.XX" at bounding box center [424, 248] width 367 height 7
click at [276, 254] on p at bounding box center [424, 255] width 367 height 7
click at [274, 250] on p "Amount - £" at bounding box center [424, 248] width 367 height 7
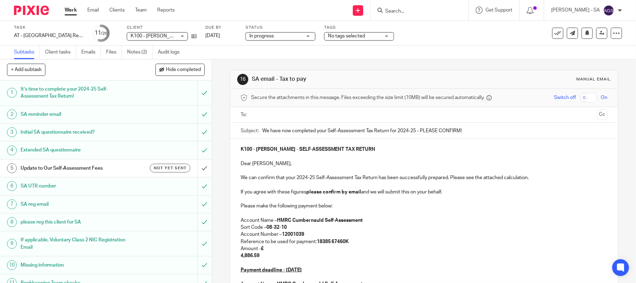
click at [236, 257] on div "K100 - DAVID KEOGH - SELF-ASSESSMENT TAX RETURN Dear David, We can confirm that…" at bounding box center [424, 272] width 388 height 267
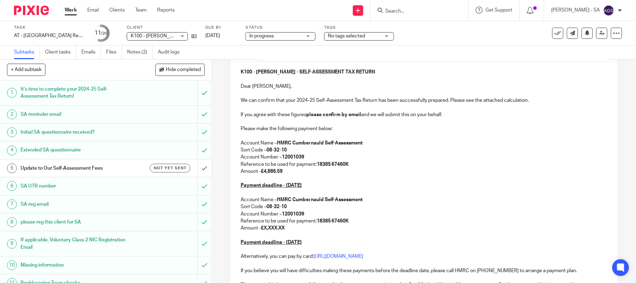
scroll to position [93, 0]
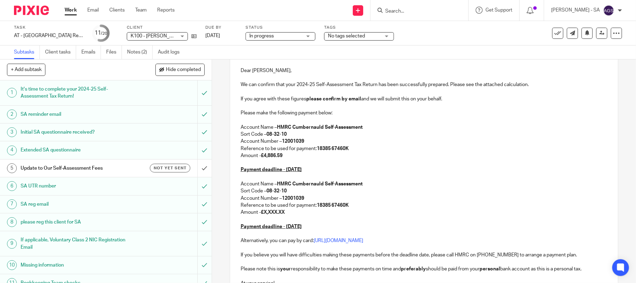
click at [281, 209] on p "Amount - £X,XXX.XX" at bounding box center [424, 212] width 367 height 7
click at [286, 209] on p "Amount - £X,XXX.XX" at bounding box center [424, 212] width 367 height 7
click at [281, 219] on p at bounding box center [424, 219] width 367 height 7
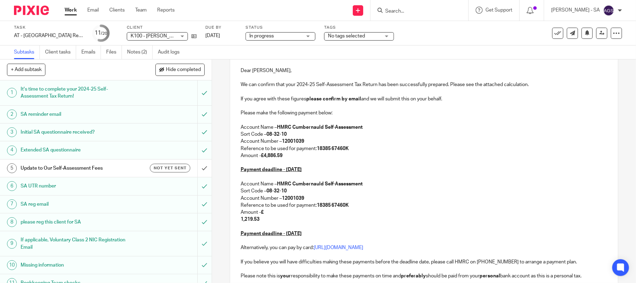
click at [241, 221] on strong "1,219.53" at bounding box center [250, 219] width 19 height 5
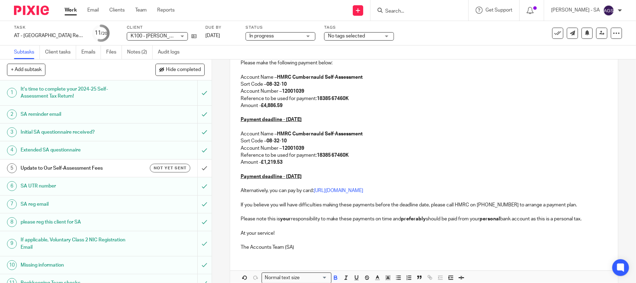
scroll to position [180, 0]
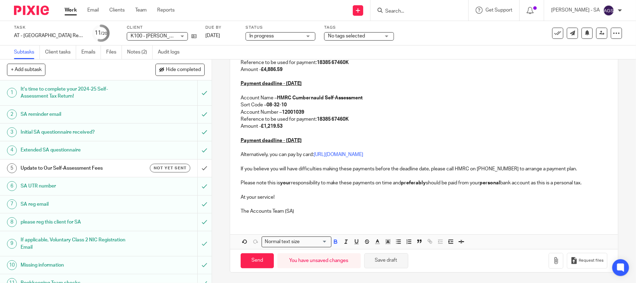
click at [378, 258] on button "Save draft" at bounding box center [386, 260] width 44 height 15
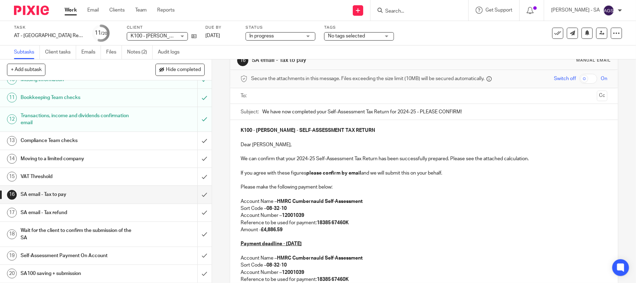
scroll to position [0, 0]
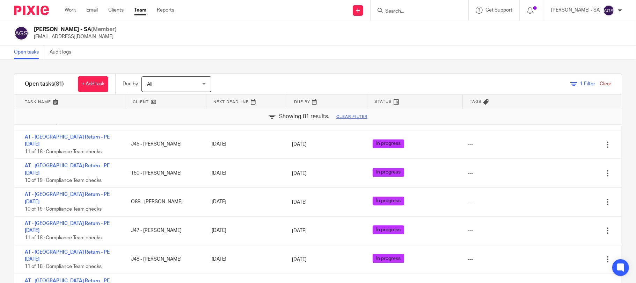
scroll to position [1164, 0]
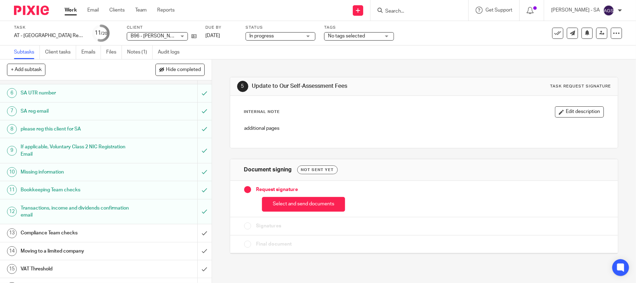
scroll to position [140, 0]
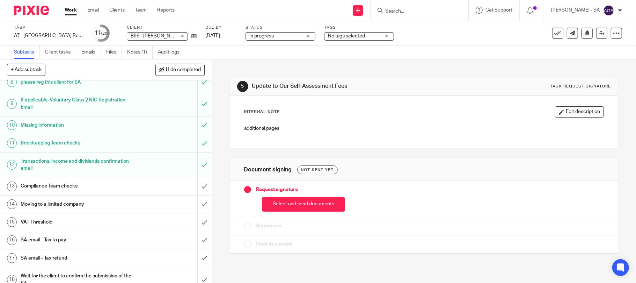
click at [93, 147] on h1 "Bookkeeping Team checks" at bounding box center [77, 143] width 113 height 10
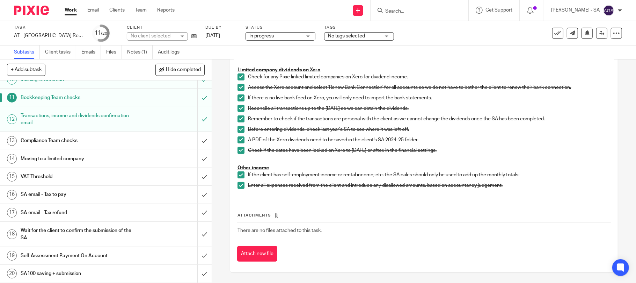
scroll to position [187, 0]
click at [52, 195] on h1 "SA email - Tax to pay" at bounding box center [77, 194] width 113 height 10
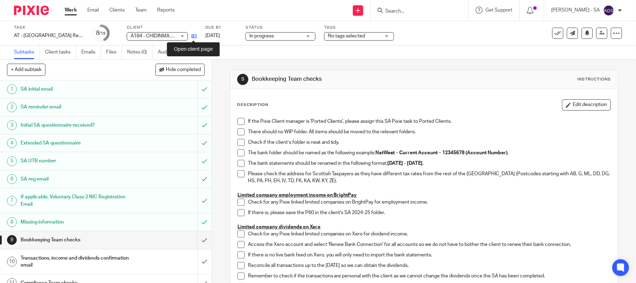
click at [195, 36] on icon at bounding box center [193, 36] width 5 height 5
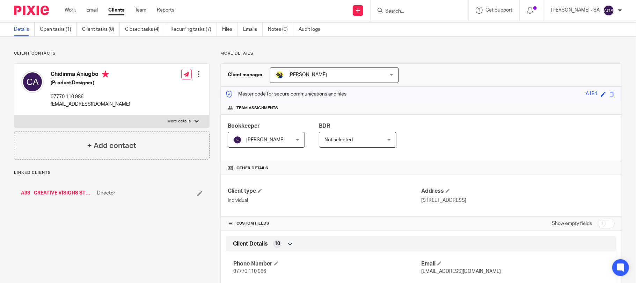
scroll to position [46, 0]
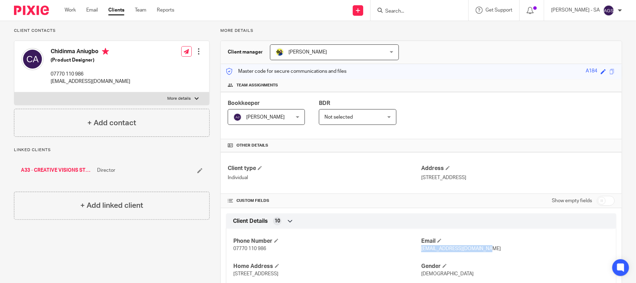
drag, startPoint x: 484, startPoint y: 247, endPoint x: 418, endPoint y: 255, distance: 66.9
copy span "[EMAIL_ADDRESS][DOMAIN_NAME]"
drag, startPoint x: 265, startPoint y: 247, endPoint x: 227, endPoint y: 250, distance: 38.3
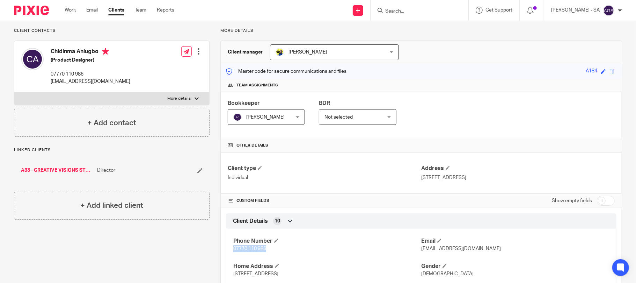
copy span "07770 110 986"
